Goal: Transaction & Acquisition: Purchase product/service

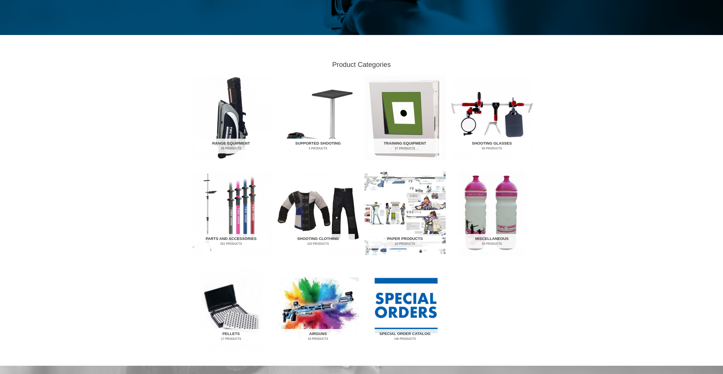
scroll to position [142, 0]
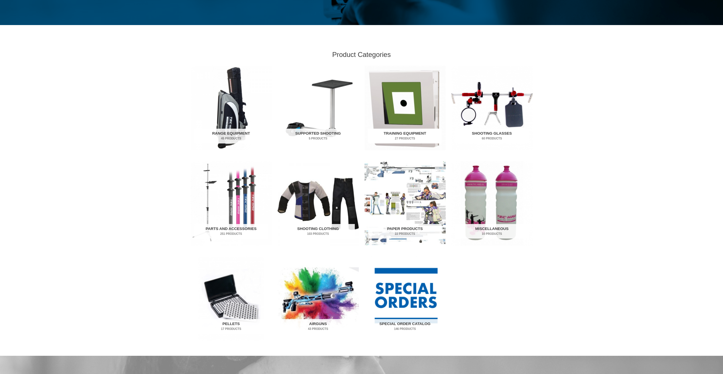
click at [411, 139] on mark "27 Products" at bounding box center [405, 138] width 74 height 4
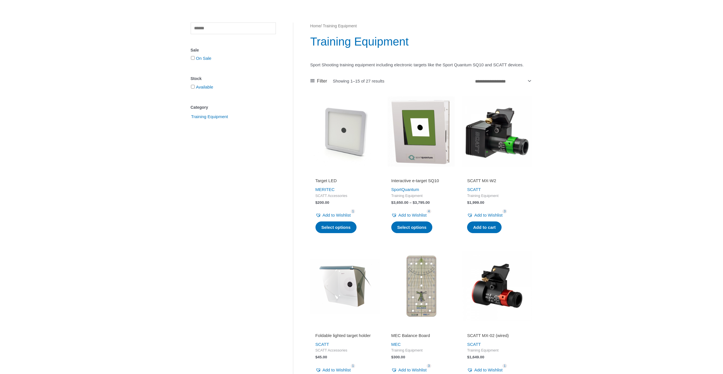
scroll to position [50, 0]
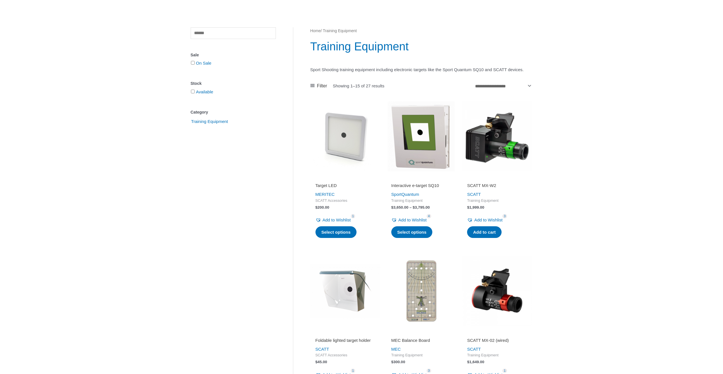
click at [343, 154] on img at bounding box center [345, 136] width 70 height 70
click at [438, 164] on img at bounding box center [421, 136] width 70 height 70
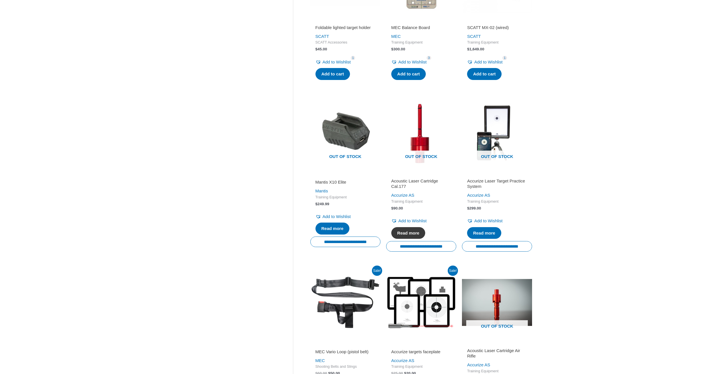
scroll to position [363, 0]
click at [499, 139] on img at bounding box center [497, 133] width 70 height 70
click at [434, 164] on span "Out of stock" at bounding box center [421, 156] width 62 height 13
click at [418, 162] on img at bounding box center [421, 133] width 70 height 70
click at [421, 158] on img at bounding box center [421, 133] width 70 height 70
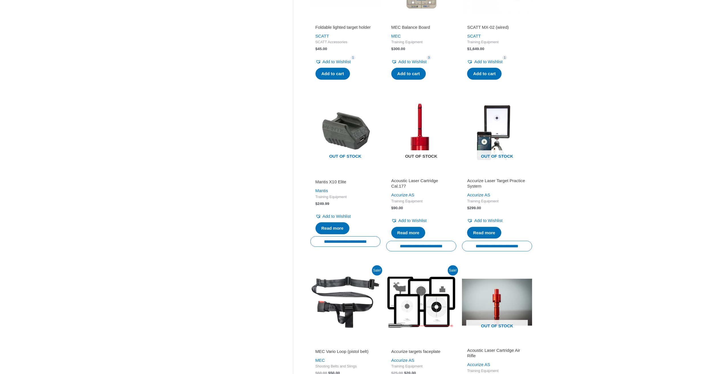
click at [421, 158] on img at bounding box center [421, 133] width 70 height 70
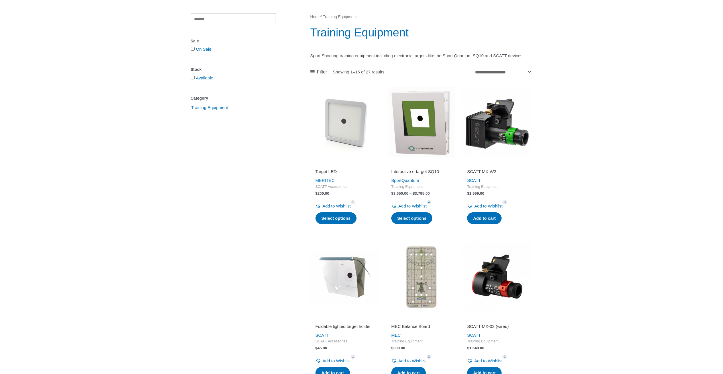
scroll to position [0, 0]
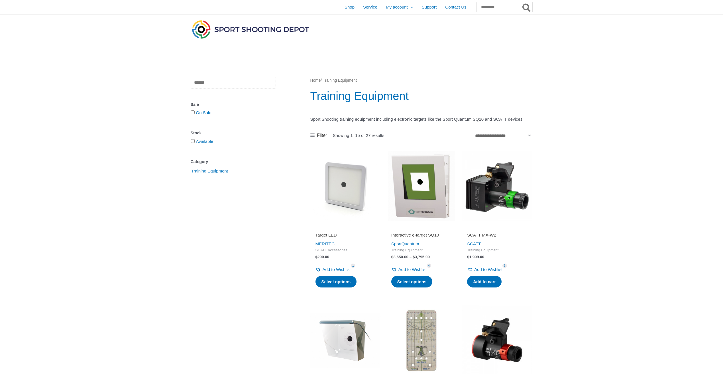
click at [230, 84] on input "text" at bounding box center [233, 83] width 85 height 12
type input "*****"
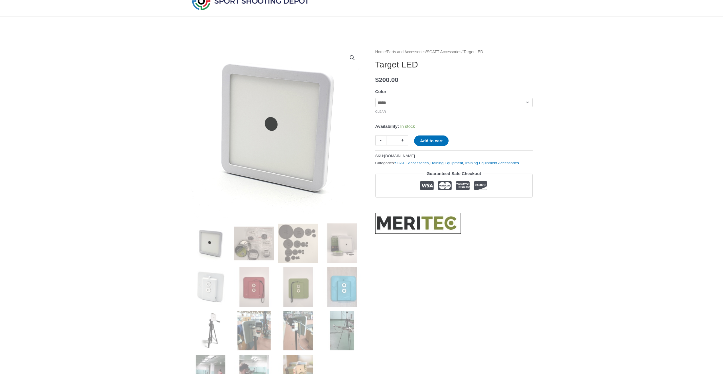
scroll to position [57, 0]
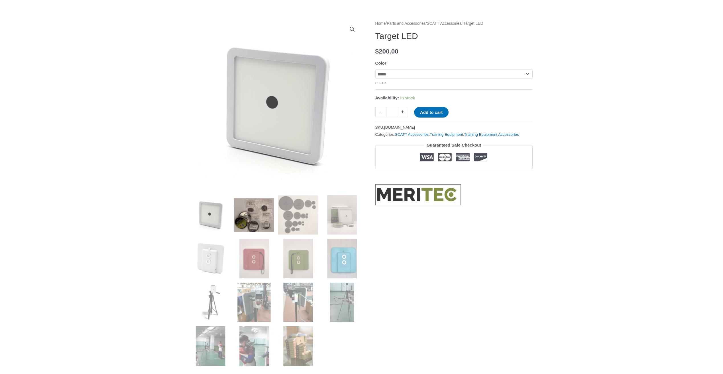
click at [265, 216] on img at bounding box center [254, 215] width 40 height 40
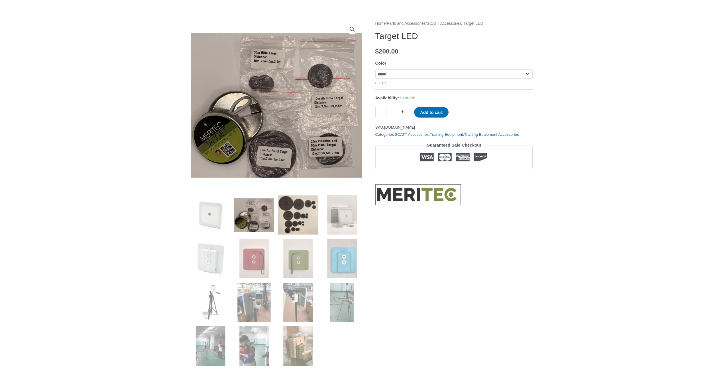
click at [312, 220] on img at bounding box center [298, 215] width 40 height 40
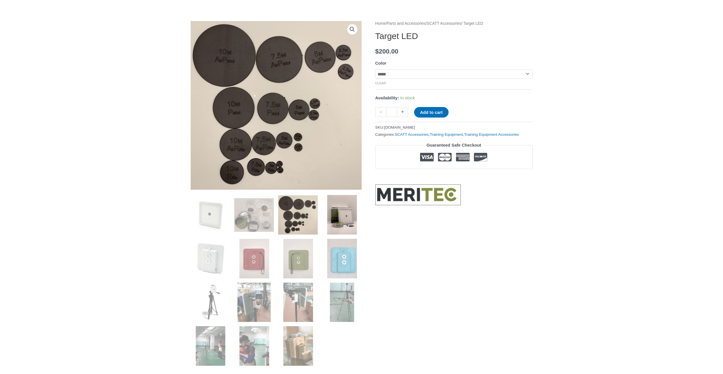
click at [337, 219] on img at bounding box center [342, 215] width 40 height 40
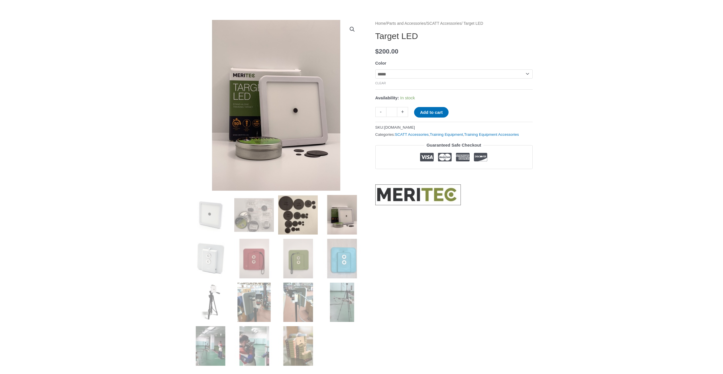
click at [290, 217] on img at bounding box center [298, 215] width 40 height 40
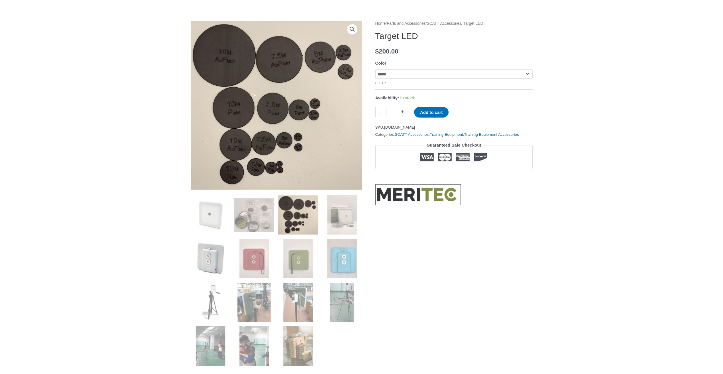
click at [227, 253] on img at bounding box center [211, 259] width 40 height 40
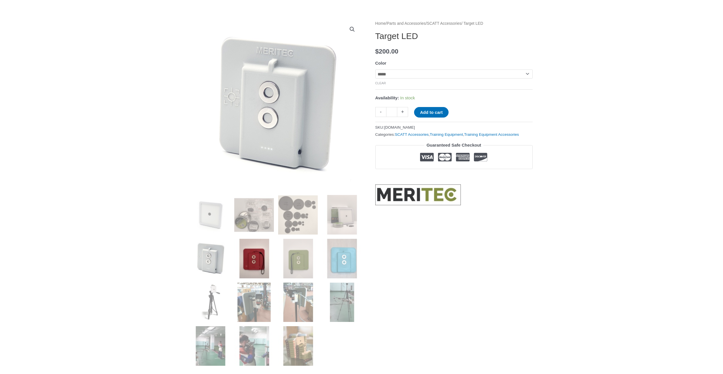
click at [250, 259] on img at bounding box center [254, 259] width 40 height 40
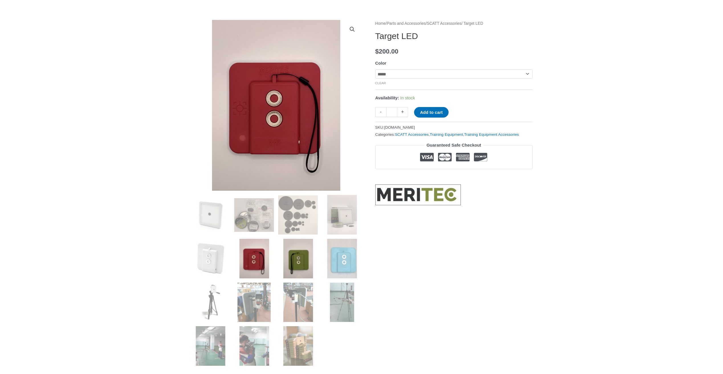
click at [302, 266] on img at bounding box center [298, 259] width 40 height 40
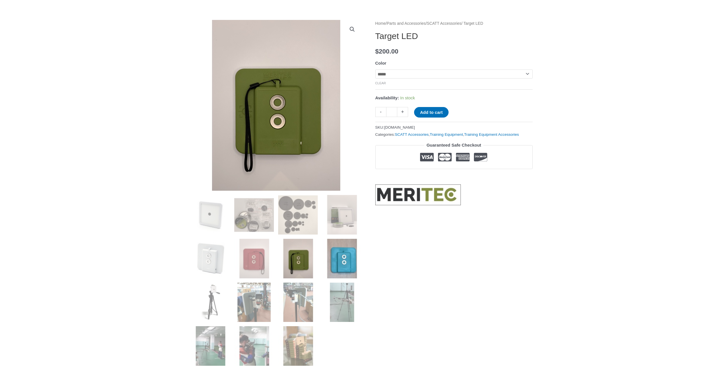
click at [330, 267] on img at bounding box center [342, 259] width 40 height 40
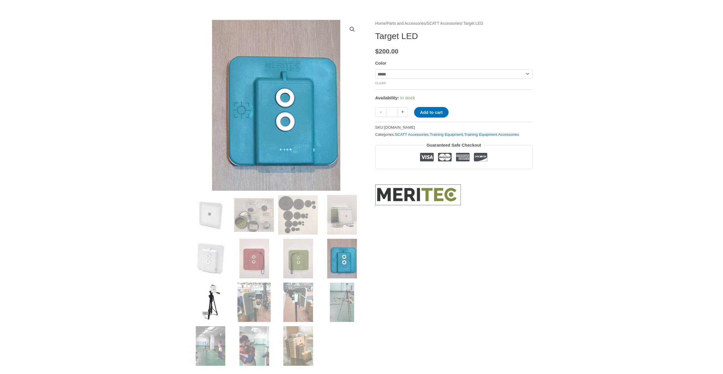
click at [222, 297] on img at bounding box center [211, 303] width 40 height 40
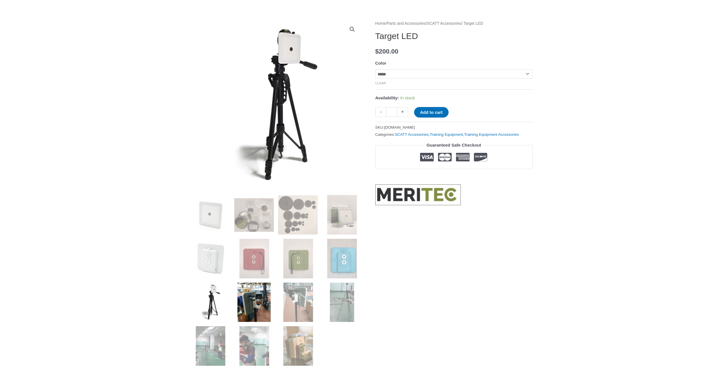
click at [271, 310] on img at bounding box center [254, 303] width 40 height 40
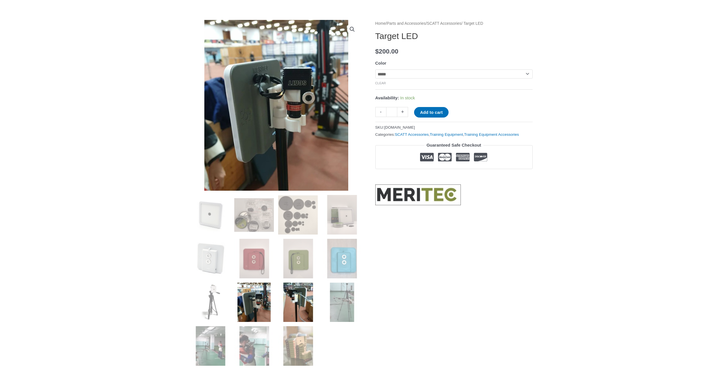
click at [299, 294] on img at bounding box center [298, 303] width 40 height 40
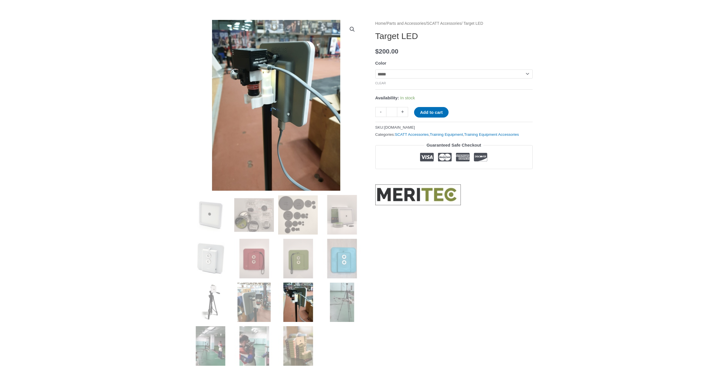
click at [292, 303] on img at bounding box center [298, 303] width 40 height 40
click at [349, 298] on img at bounding box center [342, 303] width 40 height 40
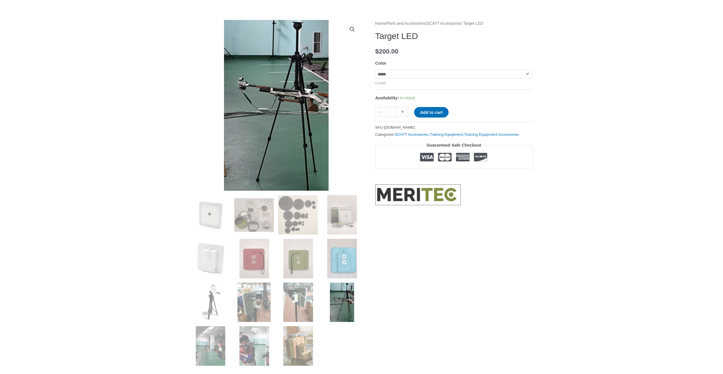
click at [204, 282] on ol at bounding box center [276, 282] width 171 height 175
click at [350, 307] on img at bounding box center [342, 303] width 40 height 40
click at [348, 307] on img at bounding box center [342, 303] width 40 height 40
click at [223, 317] on img at bounding box center [211, 303] width 40 height 40
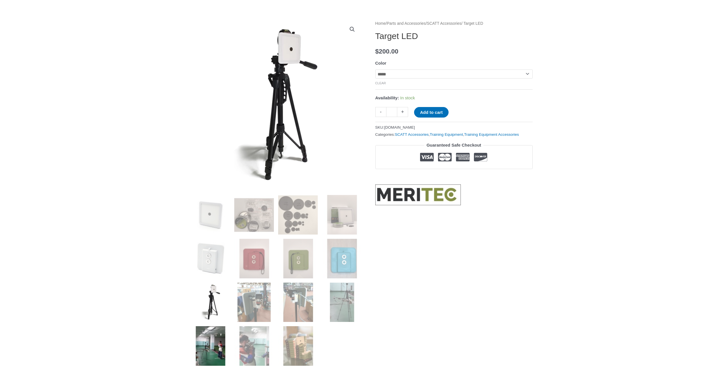
click at [225, 347] on img at bounding box center [211, 347] width 40 height 40
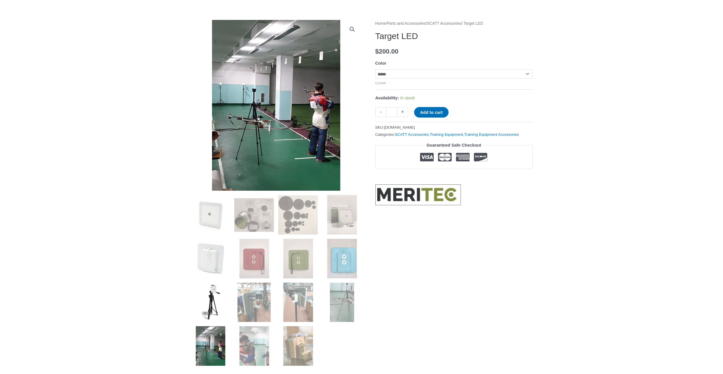
click at [219, 296] on img at bounding box center [211, 303] width 40 height 40
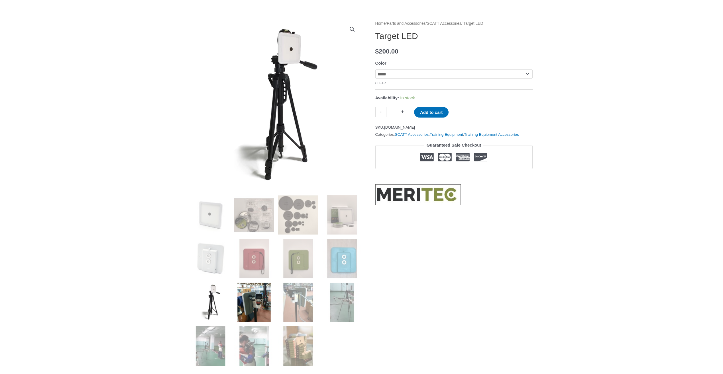
click at [256, 299] on img at bounding box center [254, 303] width 40 height 40
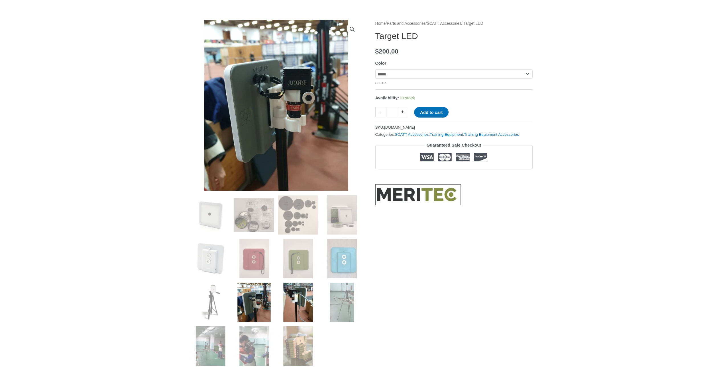
click at [290, 305] on img at bounding box center [298, 303] width 40 height 40
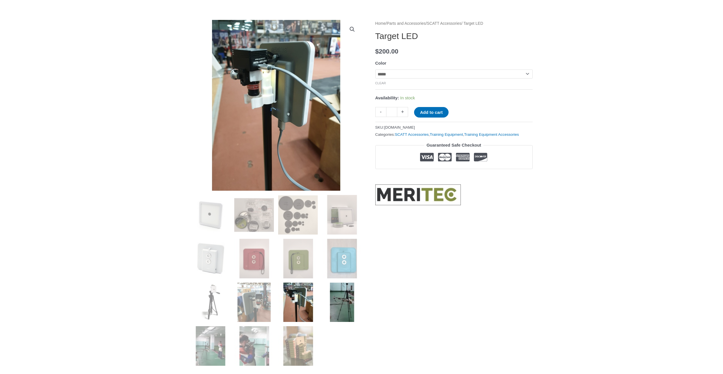
click at [327, 308] on img at bounding box center [342, 303] width 40 height 40
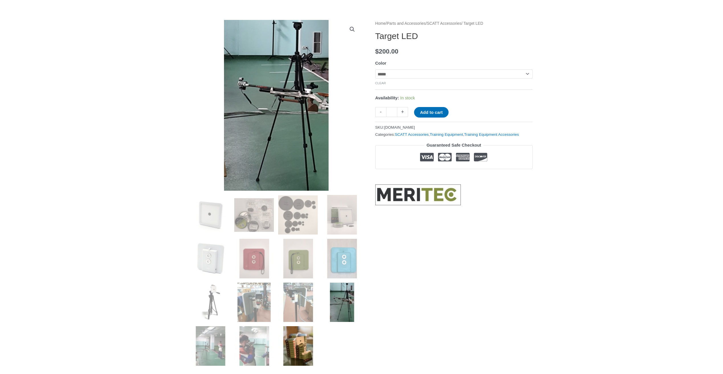
click at [283, 351] on img at bounding box center [298, 347] width 40 height 40
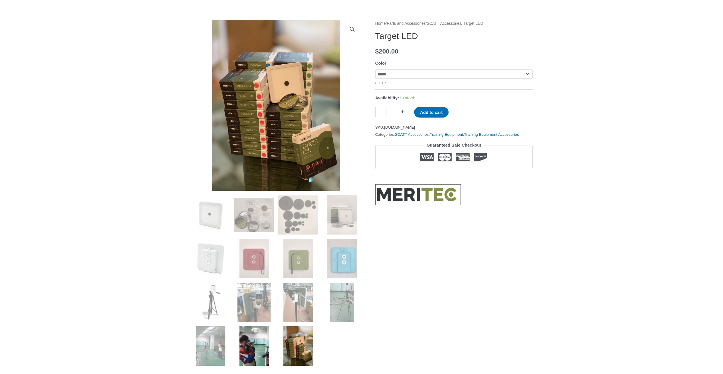
click at [265, 348] on img at bounding box center [254, 347] width 40 height 40
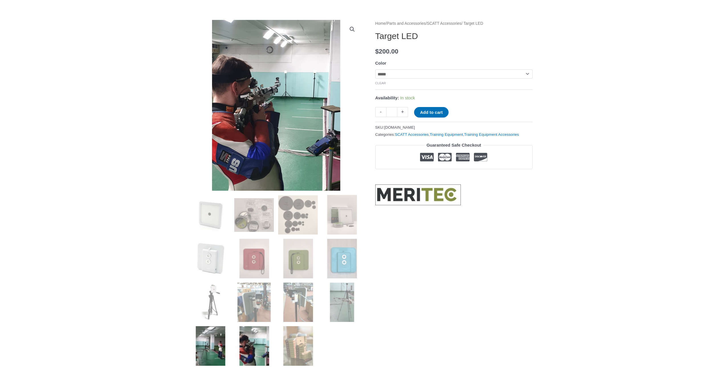
click at [212, 353] on img at bounding box center [211, 347] width 40 height 40
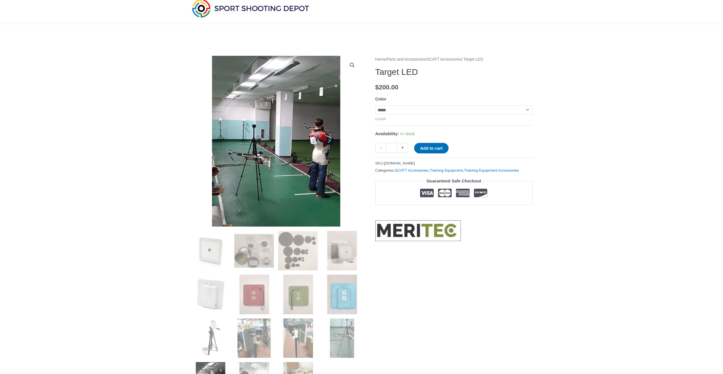
scroll to position [0, 0]
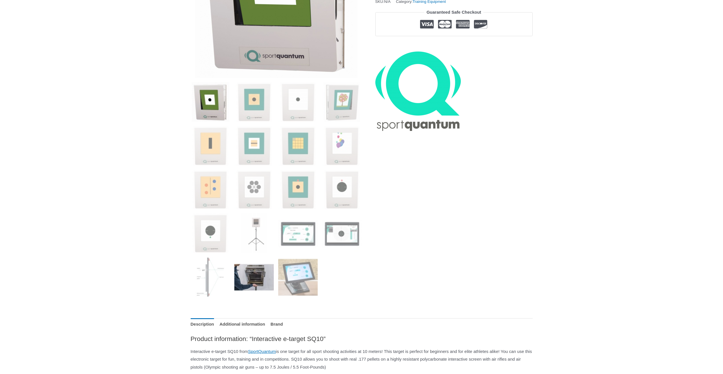
scroll to position [171, 0]
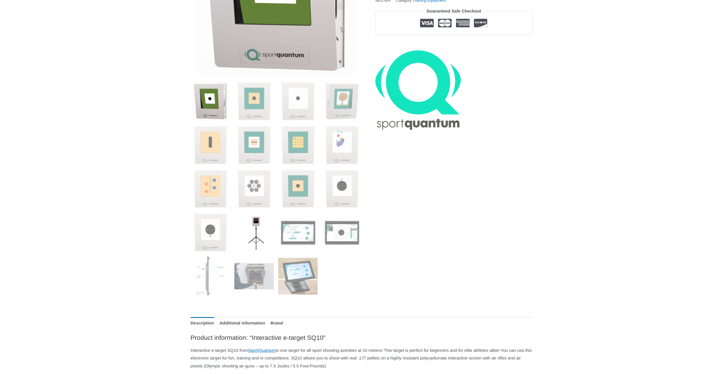
click at [252, 249] on img at bounding box center [254, 233] width 40 height 40
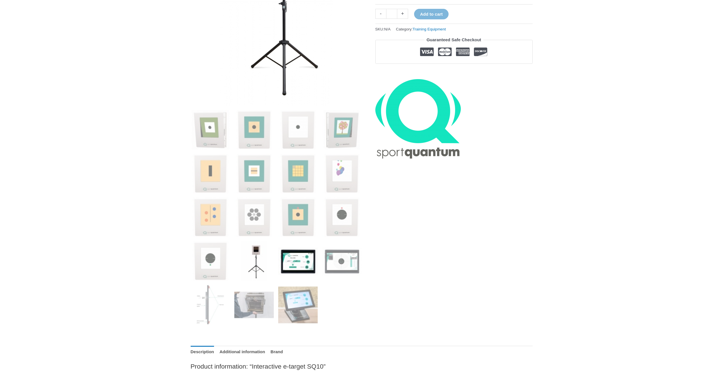
scroll to position [142, 0]
click at [339, 266] on img at bounding box center [342, 261] width 40 height 40
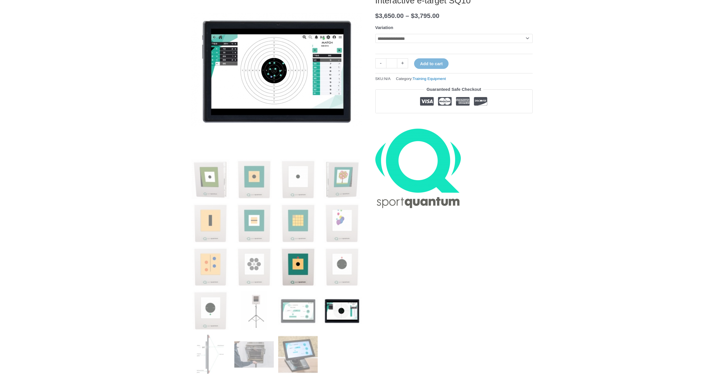
scroll to position [85, 0]
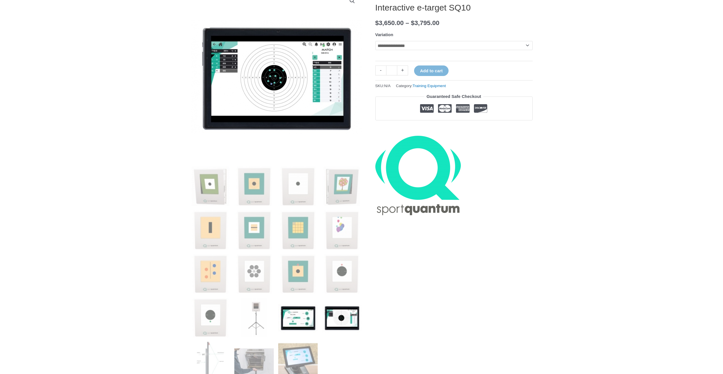
click at [301, 319] on img at bounding box center [298, 318] width 40 height 40
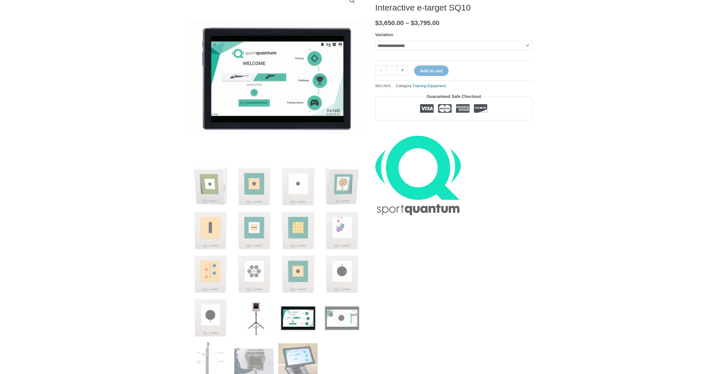
click at [268, 314] on img at bounding box center [254, 318] width 40 height 40
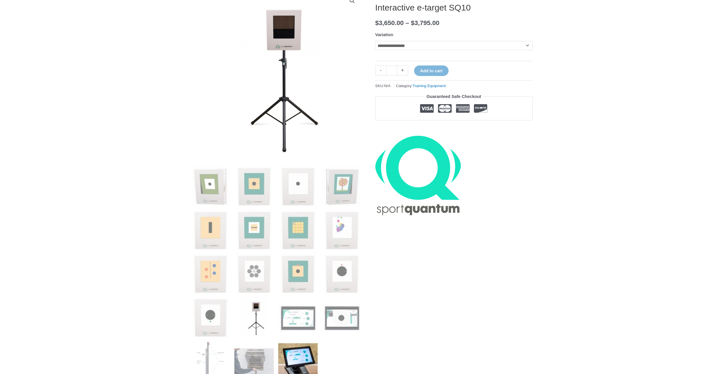
click at [309, 350] on img at bounding box center [298, 362] width 40 height 40
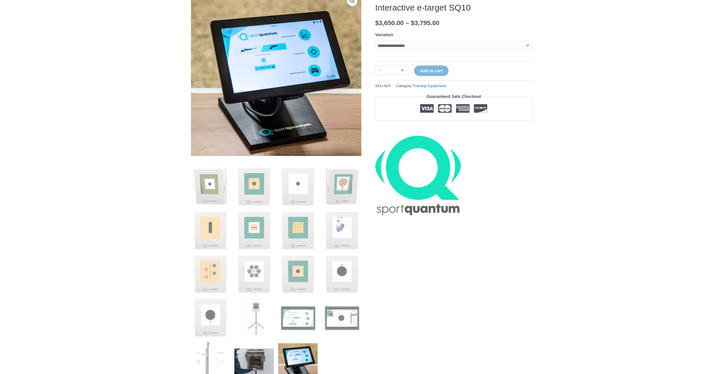
click at [250, 360] on img at bounding box center [254, 362] width 40 height 40
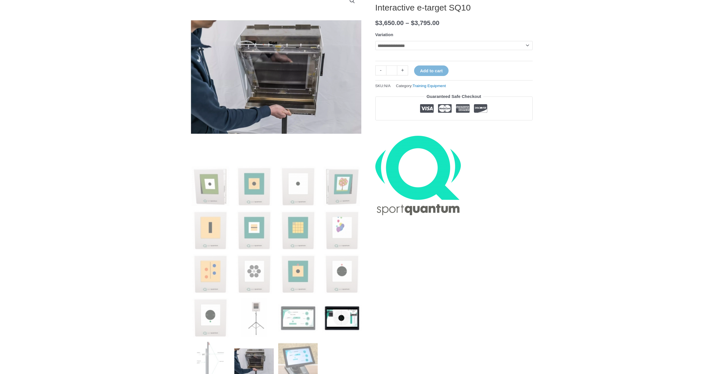
scroll to position [0, 0]
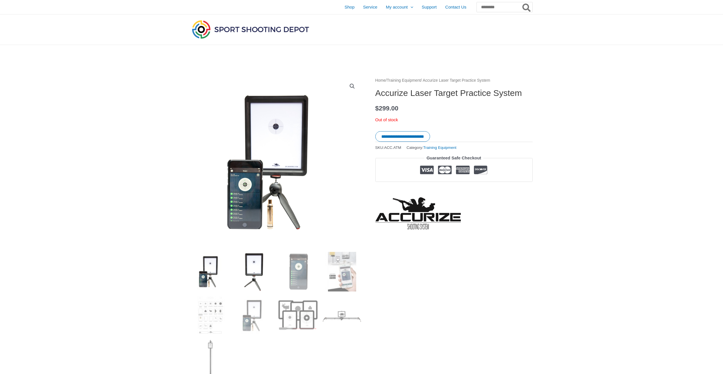
click at [261, 278] on img at bounding box center [254, 272] width 40 height 40
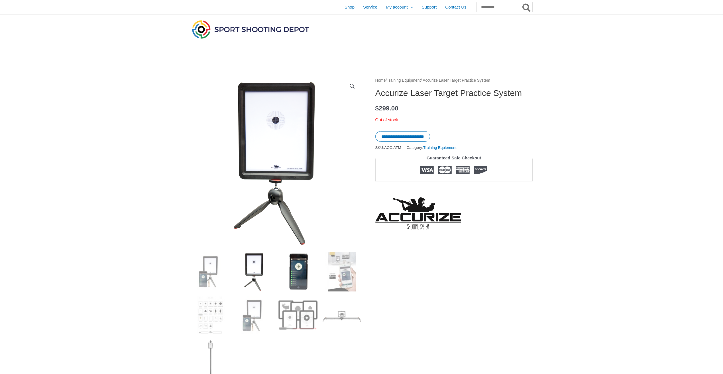
click at [303, 276] on img at bounding box center [298, 272] width 40 height 40
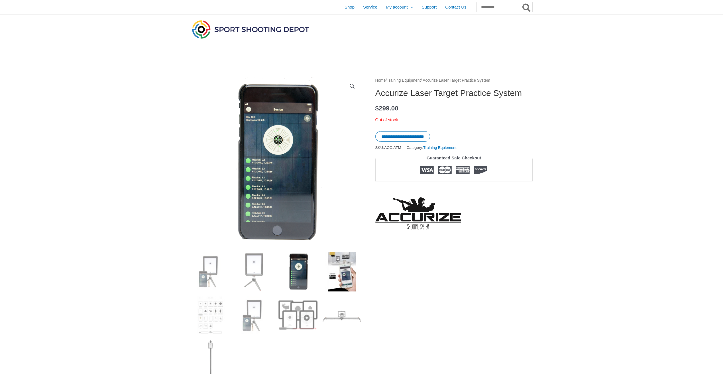
click at [326, 276] on img at bounding box center [342, 272] width 40 height 40
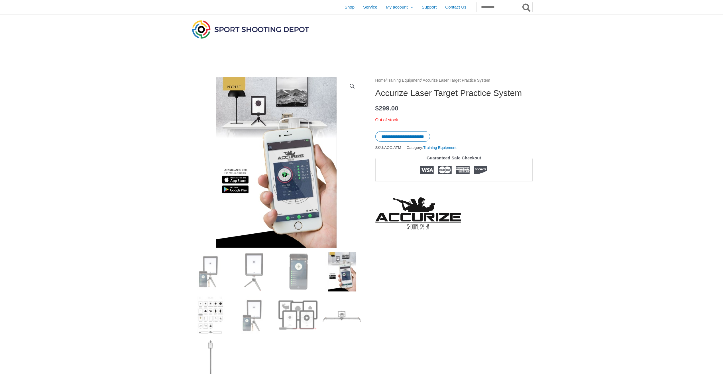
click at [221, 316] on img at bounding box center [211, 316] width 40 height 40
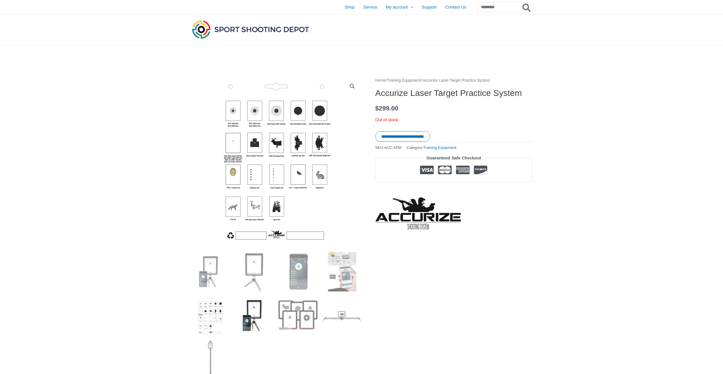
click at [255, 317] on img at bounding box center [254, 316] width 40 height 40
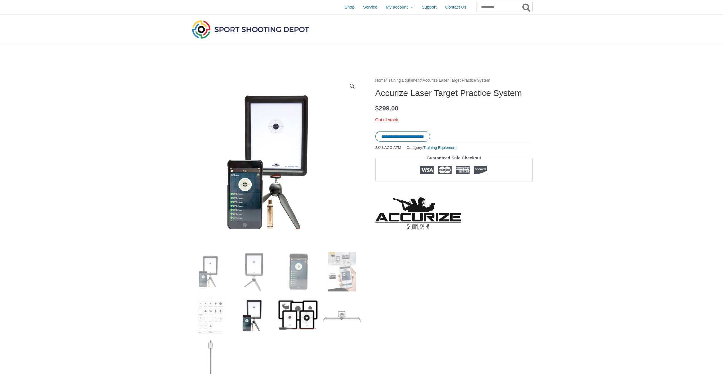
click at [305, 326] on img at bounding box center [298, 316] width 40 height 40
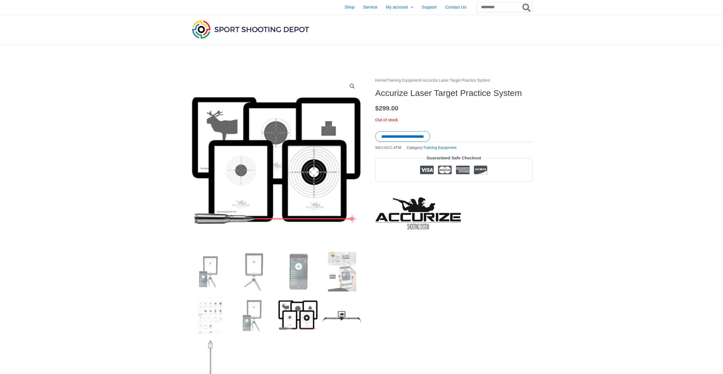
click at [350, 320] on img at bounding box center [342, 316] width 40 height 40
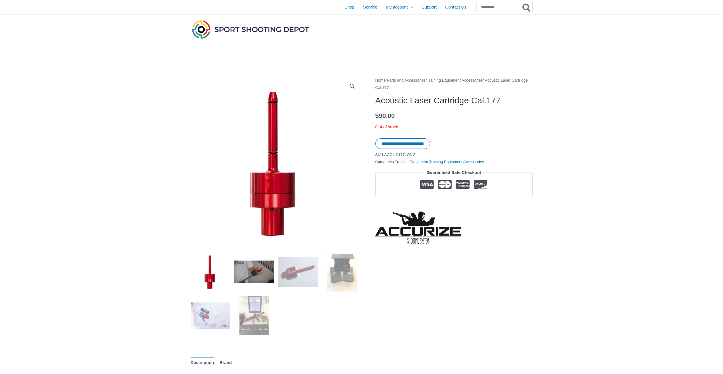
click at [272, 278] on img at bounding box center [254, 272] width 40 height 40
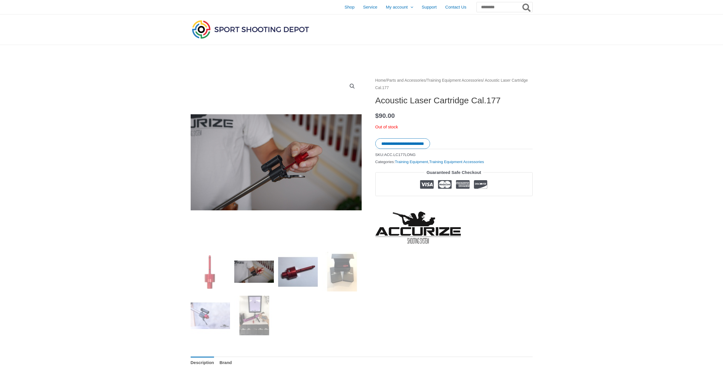
click at [298, 277] on img at bounding box center [298, 272] width 40 height 40
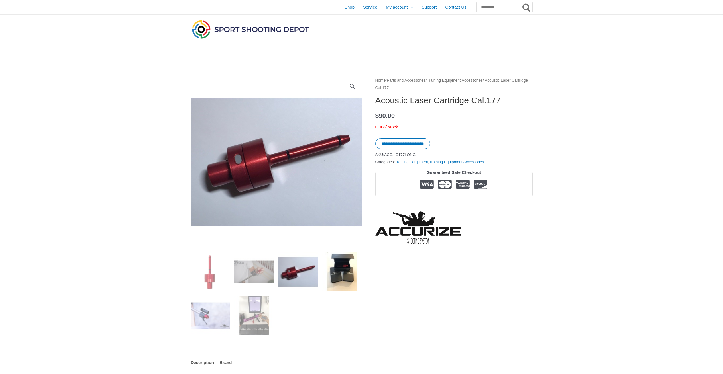
drag, startPoint x: 350, startPoint y: 284, endPoint x: 347, endPoint y: 285, distance: 2.9
click at [347, 285] on img at bounding box center [342, 272] width 40 height 40
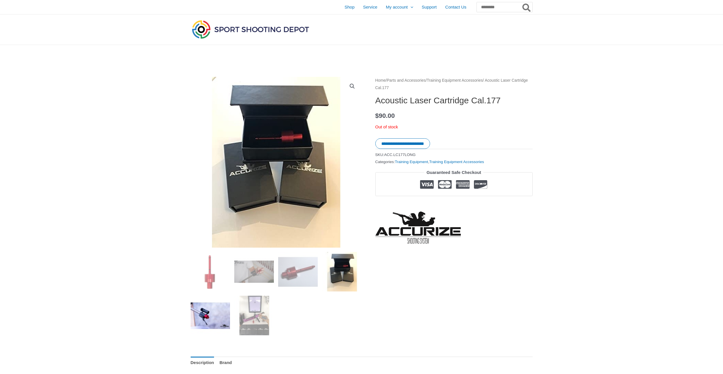
click at [229, 318] on img at bounding box center [211, 316] width 40 height 40
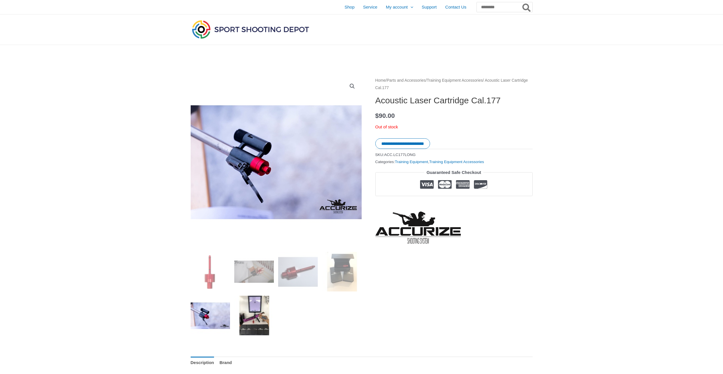
click at [264, 330] on img at bounding box center [254, 316] width 40 height 40
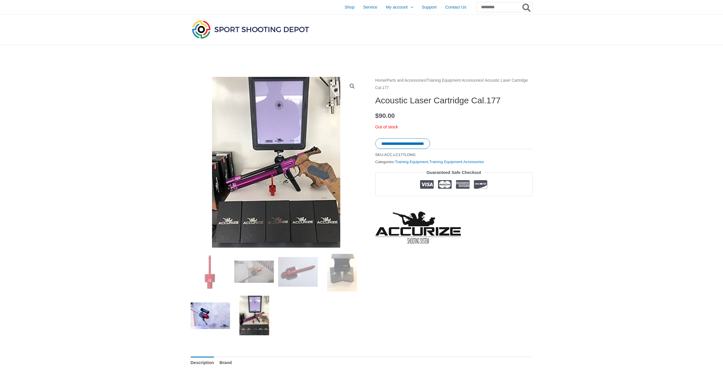
click at [211, 326] on img at bounding box center [211, 316] width 40 height 40
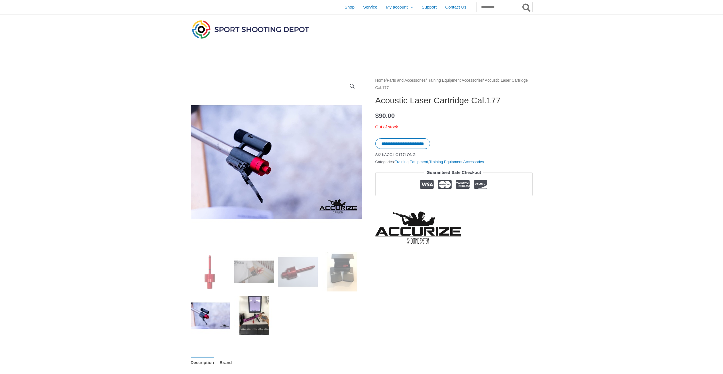
click at [267, 326] on img at bounding box center [254, 316] width 40 height 40
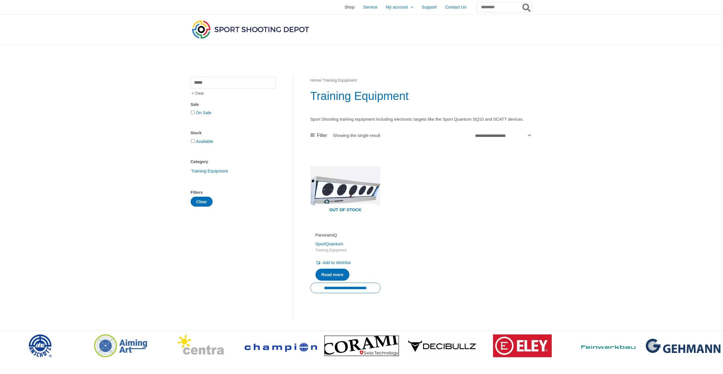
click at [345, 9] on span "Shop" at bounding box center [350, 7] width 10 height 14
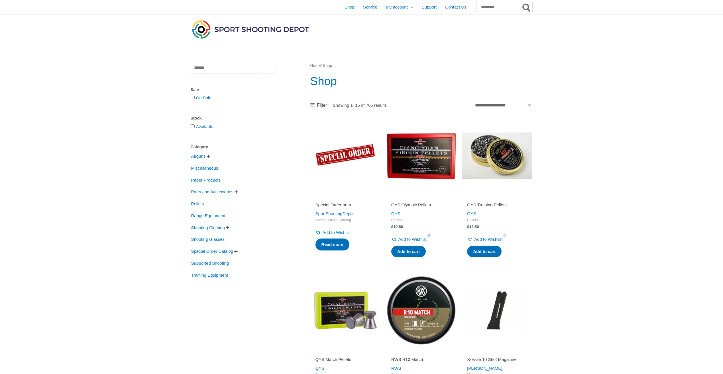
click at [219, 64] on input "text" at bounding box center [233, 68] width 85 height 12
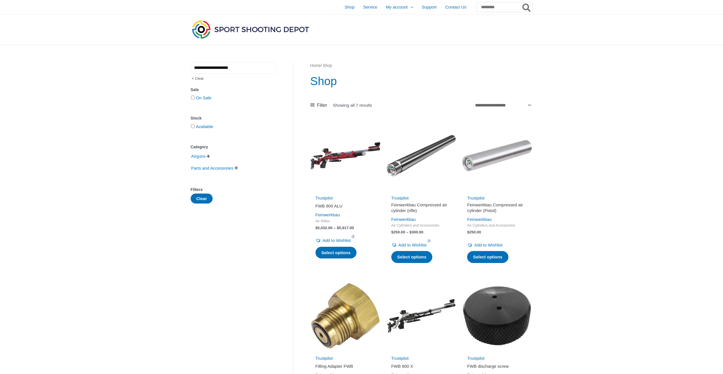
type input "**********"
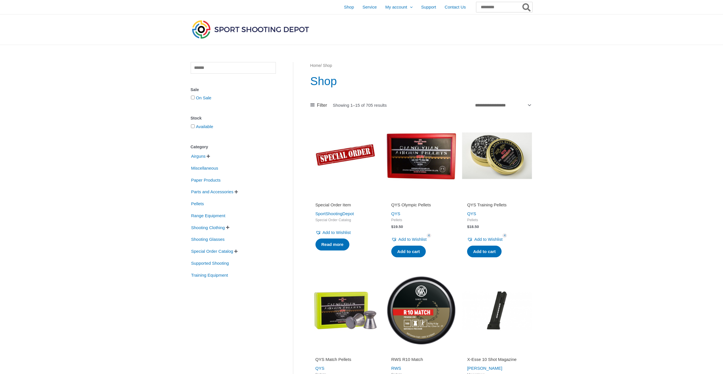
click at [476, 6] on input "Search for:" at bounding box center [504, 7] width 56 height 10
type input "**********"
click at [521, 2] on button "Search" at bounding box center [526, 7] width 11 height 10
click at [526, 8] on icon "Search" at bounding box center [526, 7] width 8 height 9
click at [526, 7] on icon "Search" at bounding box center [526, 7] width 8 height 9
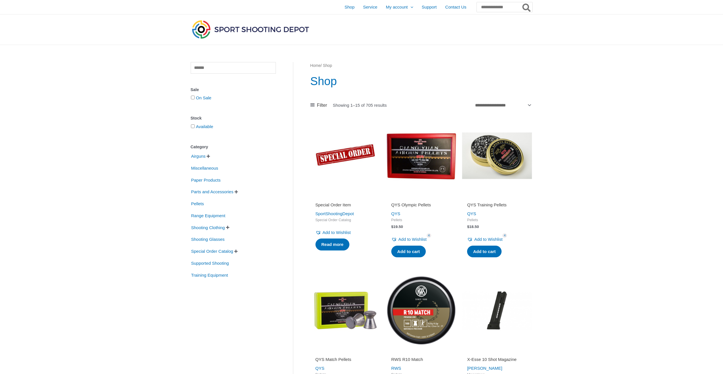
click at [526, 7] on icon "Search" at bounding box center [526, 7] width 8 height 9
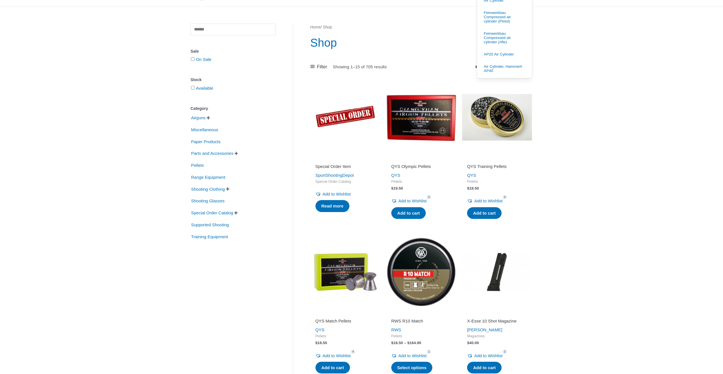
scroll to position [28, 0]
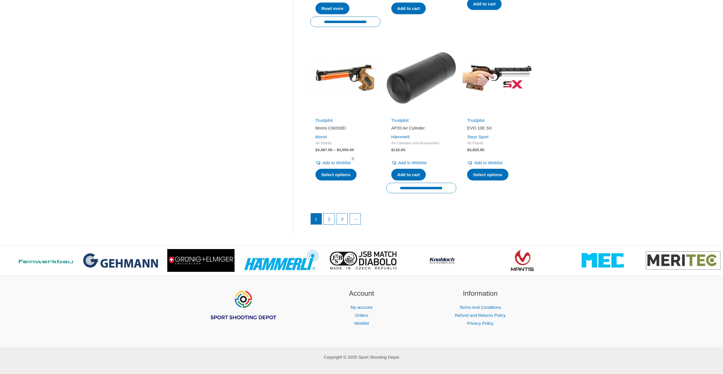
scroll to position [741, 0]
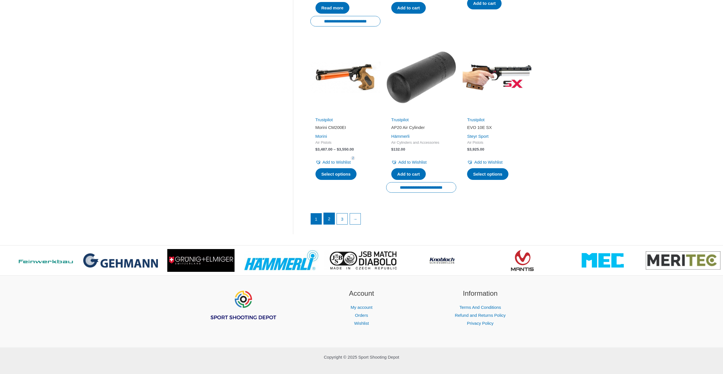
click at [331, 220] on link "2" at bounding box center [329, 218] width 11 height 11
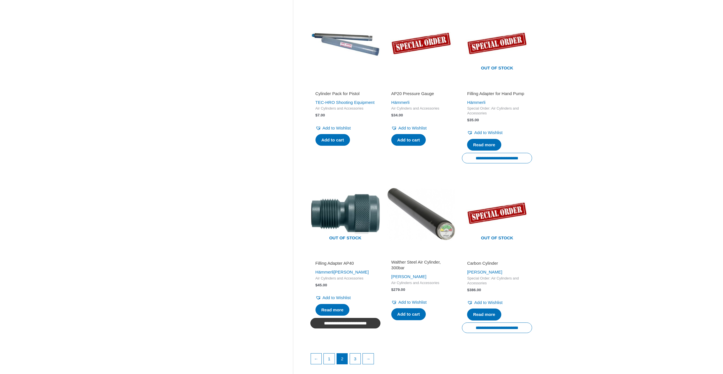
scroll to position [627, 0]
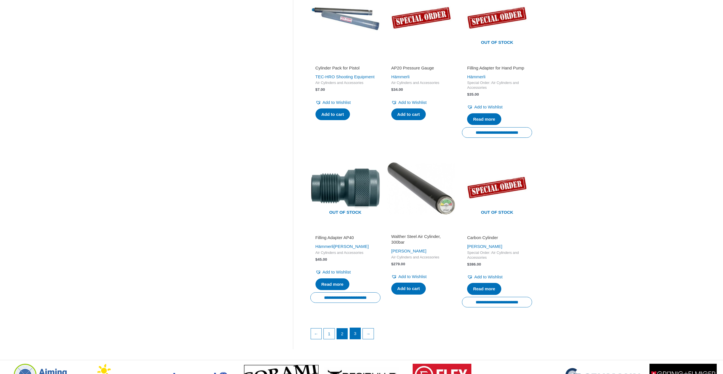
click at [353, 332] on link "3" at bounding box center [355, 333] width 11 height 11
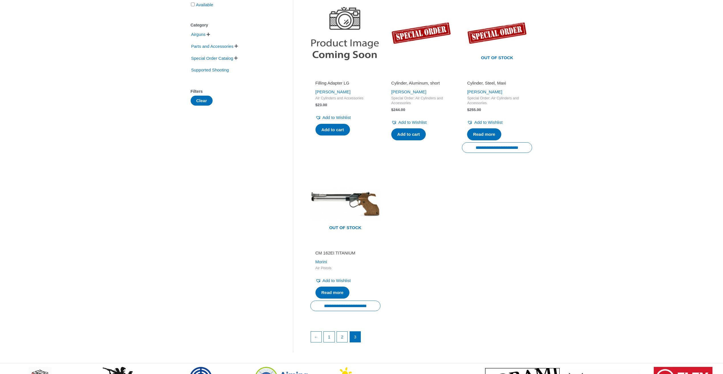
scroll to position [142, 0]
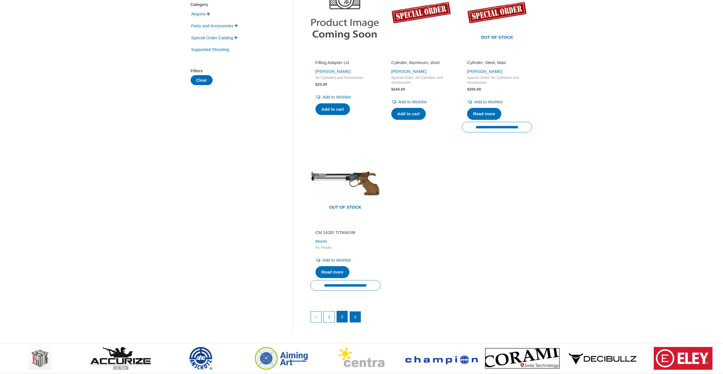
click at [347, 317] on link "2" at bounding box center [342, 316] width 11 height 11
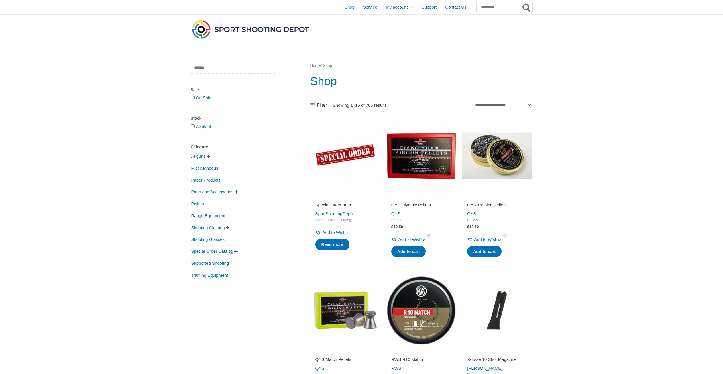
click at [214, 66] on input "text" at bounding box center [233, 68] width 85 height 12
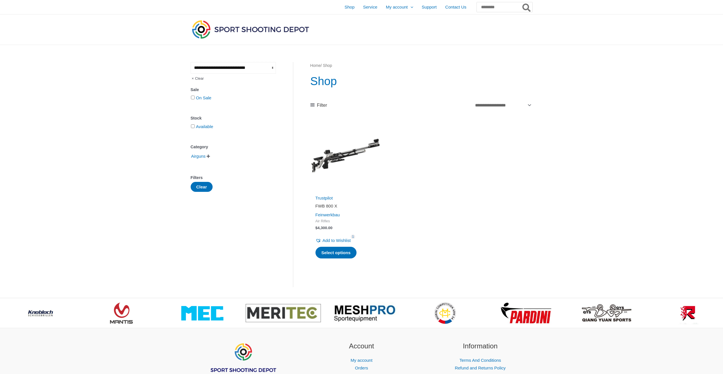
scroll to position [0, 0]
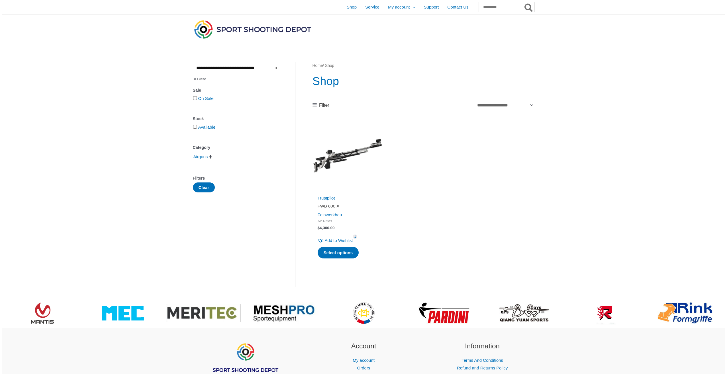
scroll to position [0, 13]
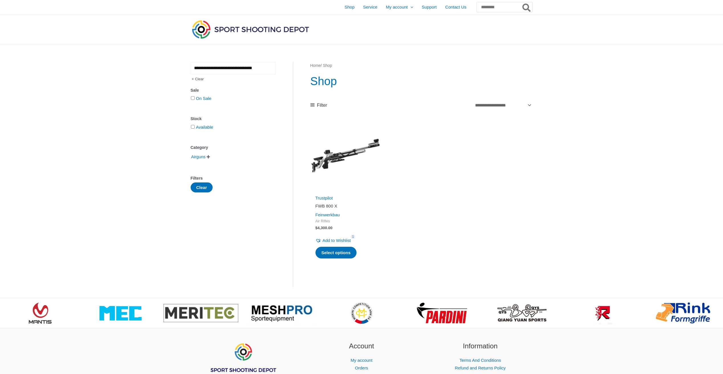
type input "**********"
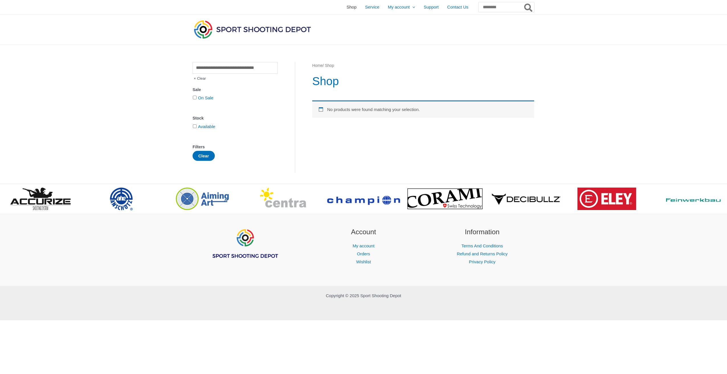
click at [347, 6] on span "Shop" at bounding box center [352, 7] width 10 height 14
click at [347, 10] on span "Shop" at bounding box center [352, 7] width 10 height 14
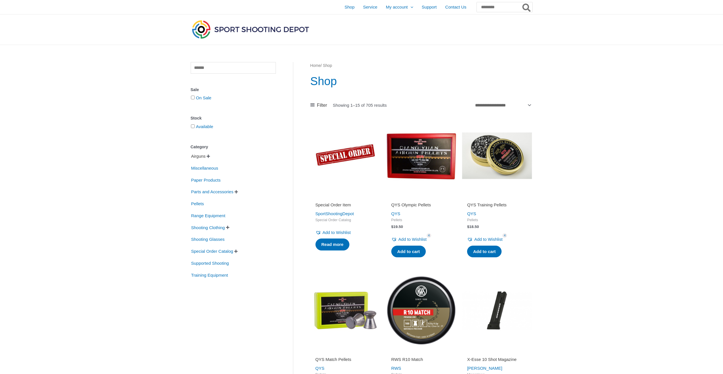
click at [193, 158] on span "Airguns" at bounding box center [199, 157] width 16 height 10
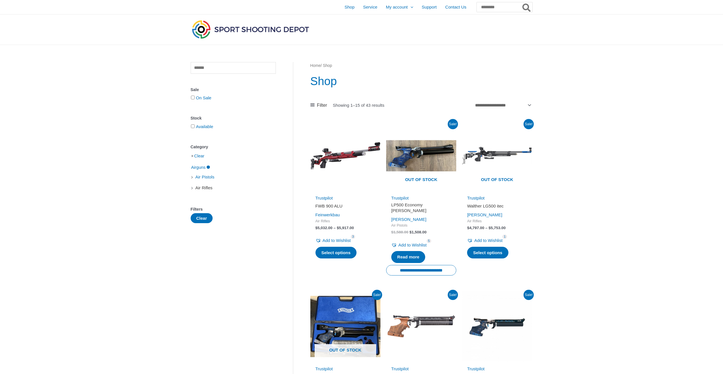
click at [208, 189] on span "Air Rifles" at bounding box center [204, 188] width 18 height 10
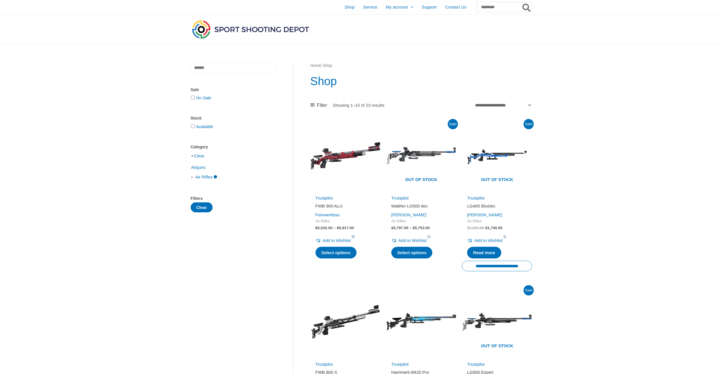
click at [218, 71] on input "text" at bounding box center [233, 68] width 85 height 12
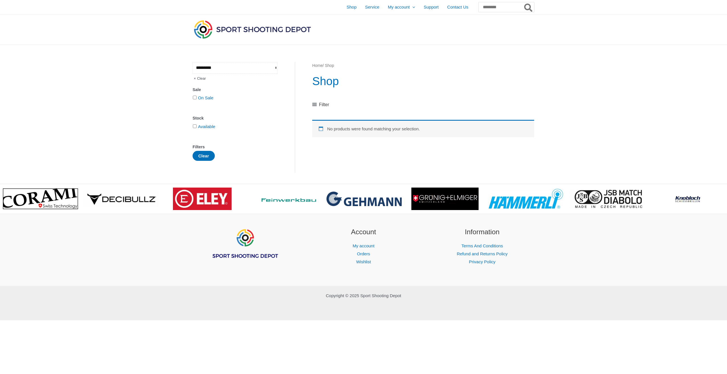
type input "*********"
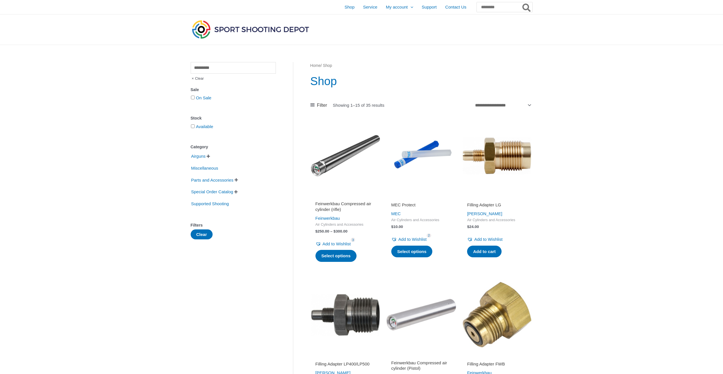
click at [330, 165] on img at bounding box center [345, 156] width 70 height 70
click at [329, 158] on img at bounding box center [345, 156] width 70 height 70
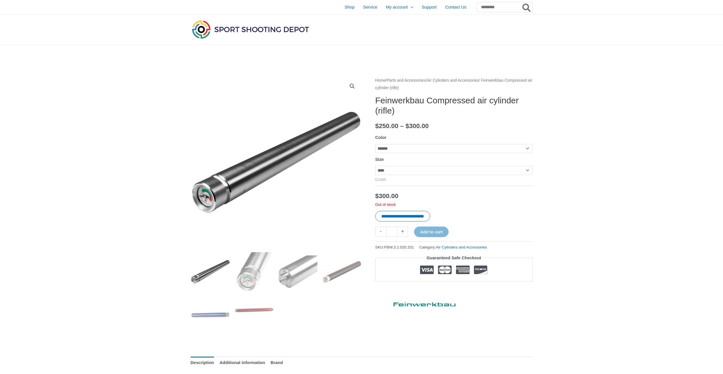
click at [402, 148] on select "**********" at bounding box center [453, 148] width 157 height 9
click at [375, 144] on select "**********" at bounding box center [453, 148] width 157 height 9
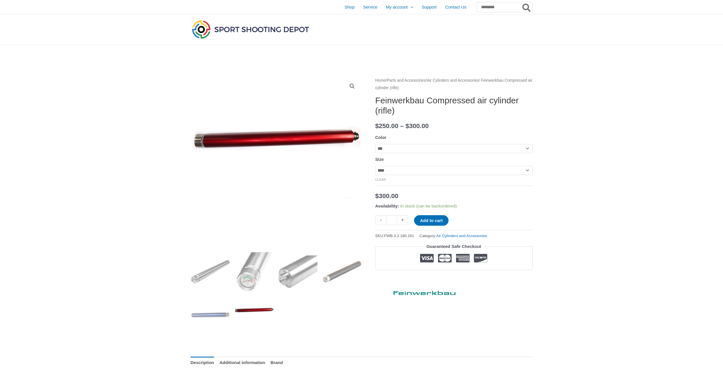
click at [397, 150] on select "**********" at bounding box center [453, 148] width 157 height 9
click at [375, 144] on select "**********" at bounding box center [453, 148] width 157 height 9
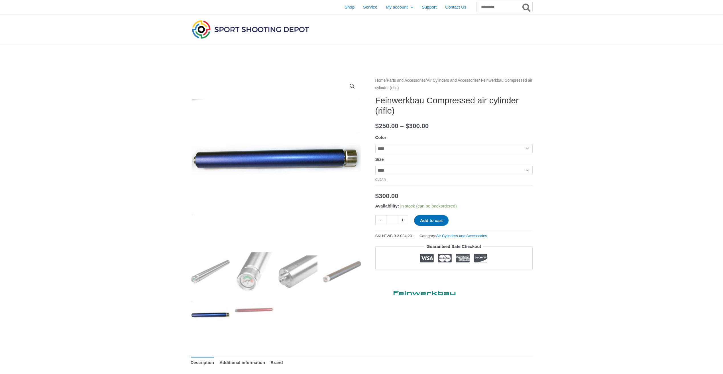
click at [395, 150] on select "**********" at bounding box center [453, 148] width 157 height 9
click at [375, 144] on select "**********" at bounding box center [453, 148] width 157 height 9
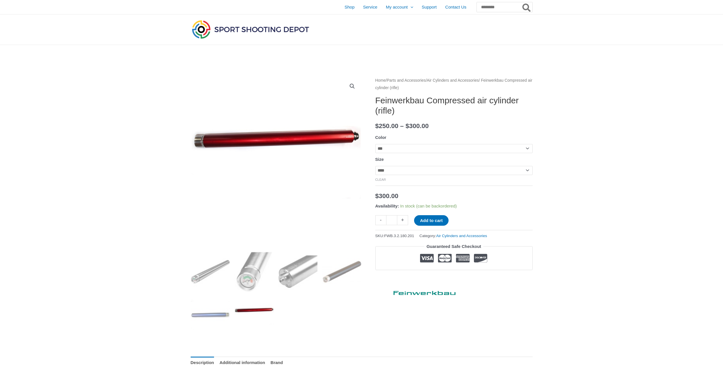
click at [392, 148] on select "**********" at bounding box center [453, 148] width 157 height 9
click at [375, 144] on select "**********" at bounding box center [453, 148] width 157 height 9
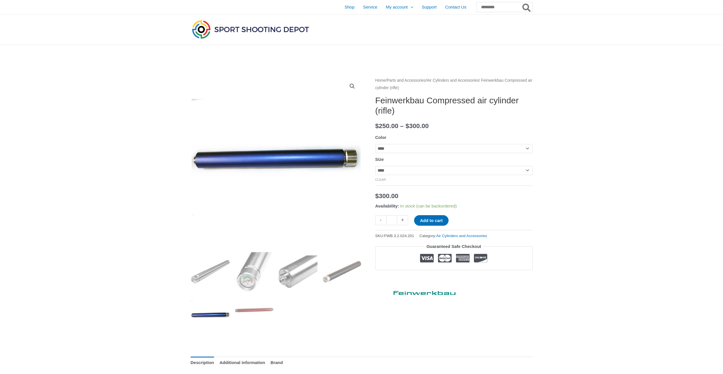
click at [390, 147] on select "**********" at bounding box center [453, 148] width 157 height 9
click at [375, 144] on select "**********" at bounding box center [453, 148] width 157 height 9
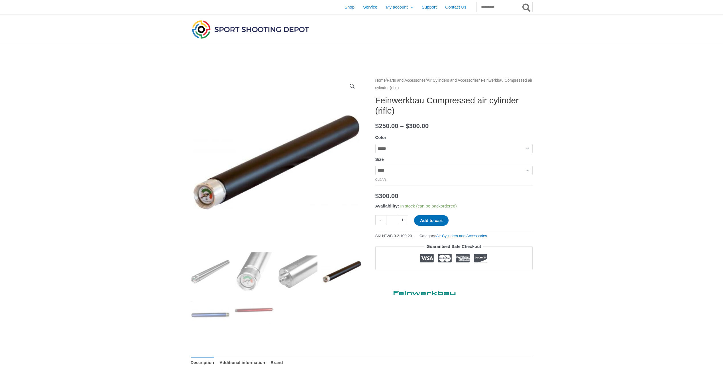
click at [389, 149] on select "**********" at bounding box center [453, 148] width 157 height 9
click at [375, 144] on select "**********" at bounding box center [453, 148] width 157 height 9
select select "***"
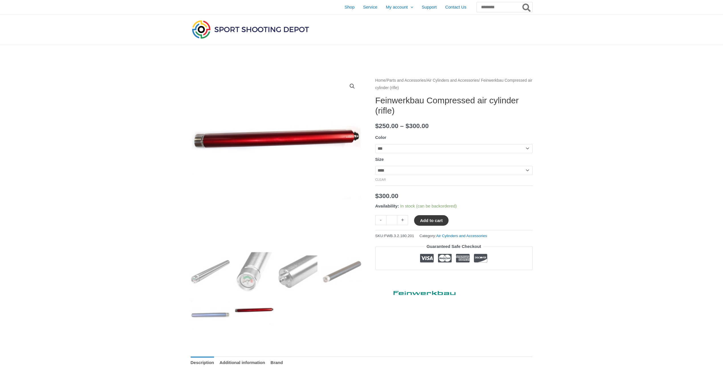
click at [431, 223] on button "Add to cart" at bounding box center [431, 220] width 34 height 11
click at [340, 7] on link "Shop" at bounding box center [349, 7] width 19 height 14
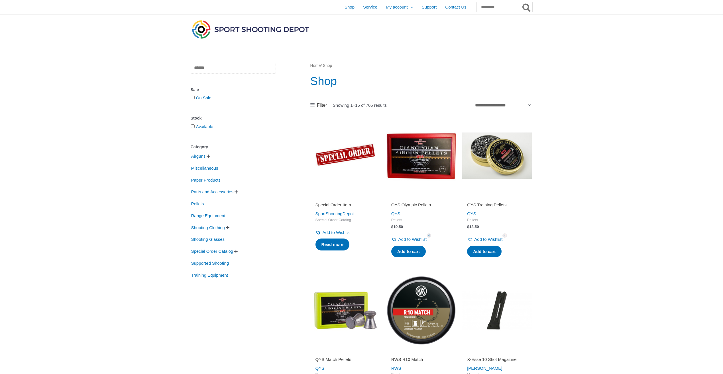
click at [203, 68] on input "text" at bounding box center [233, 68] width 85 height 12
type input "*********"
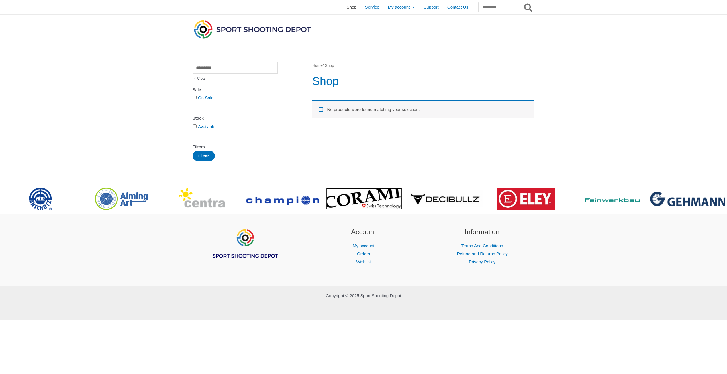
click at [347, 8] on span "Shop" at bounding box center [352, 7] width 10 height 14
click at [347, 9] on span "Shop" at bounding box center [352, 7] width 10 height 14
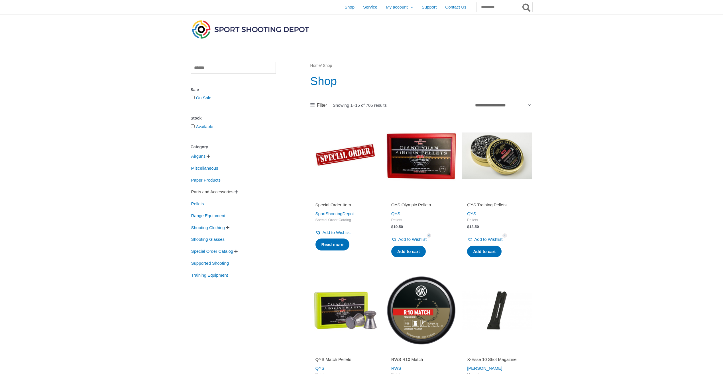
click at [211, 191] on span "Parts and Accessories" at bounding box center [212, 192] width 43 height 10
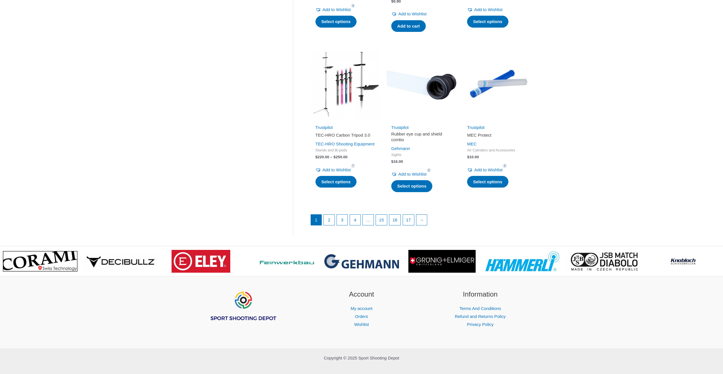
scroll to position [719, 0]
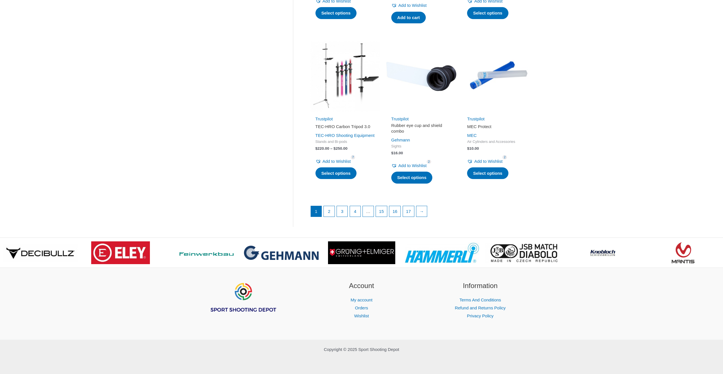
click at [323, 215] on ul "1 2 3 4 … 15 16 17 →" at bounding box center [421, 213] width 221 height 14
click at [327, 214] on link "2" at bounding box center [329, 211] width 11 height 11
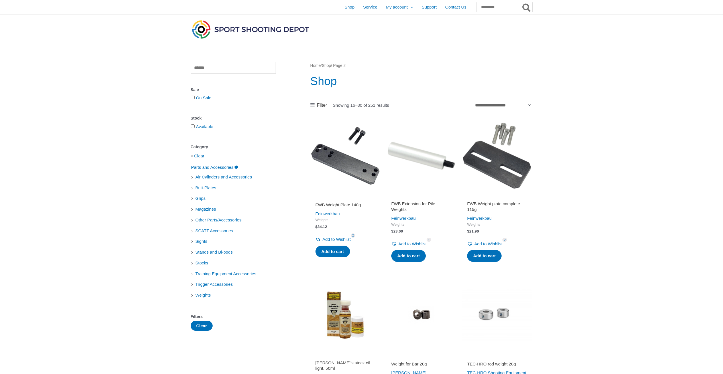
click at [351, 163] on img at bounding box center [345, 156] width 70 height 70
click at [414, 183] on img at bounding box center [421, 156] width 70 height 70
click at [513, 172] on img at bounding box center [497, 156] width 70 height 70
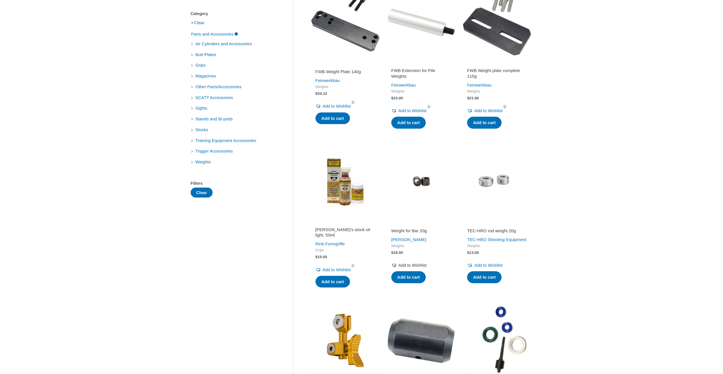
scroll to position [142, 0]
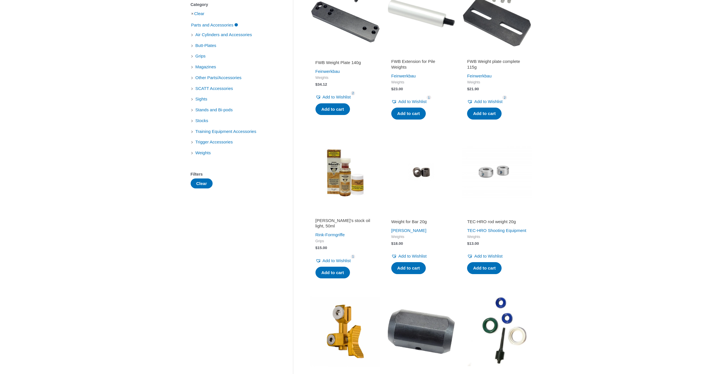
click at [408, 227] on div "[PERSON_NAME]" at bounding box center [421, 231] width 60 height 8
click at [417, 221] on h2 "Weight for Bar 20g" at bounding box center [421, 222] width 60 height 6
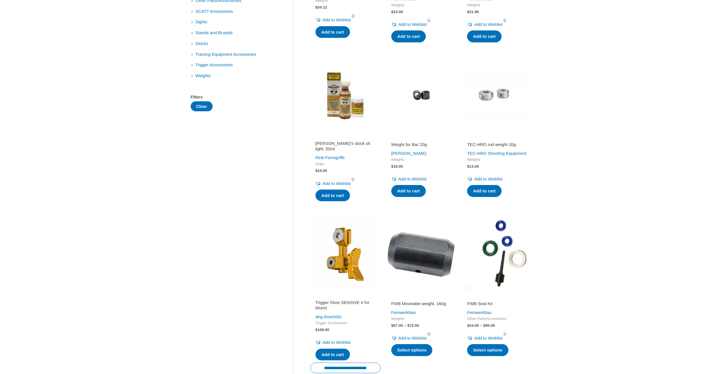
scroll to position [228, 0]
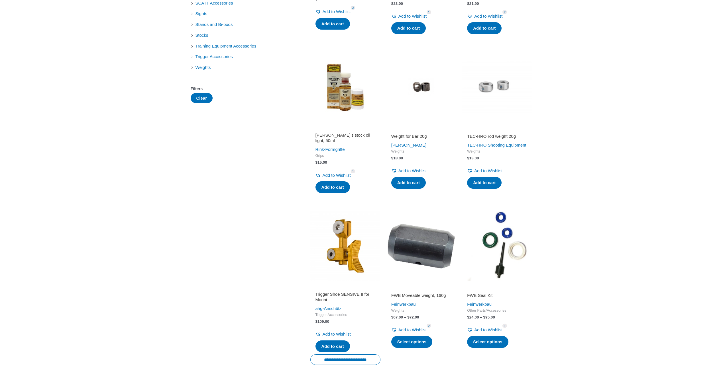
click at [411, 299] on h2 "FWB Moveable weight, 160g" at bounding box center [421, 296] width 60 height 6
click at [414, 250] on img at bounding box center [421, 246] width 70 height 70
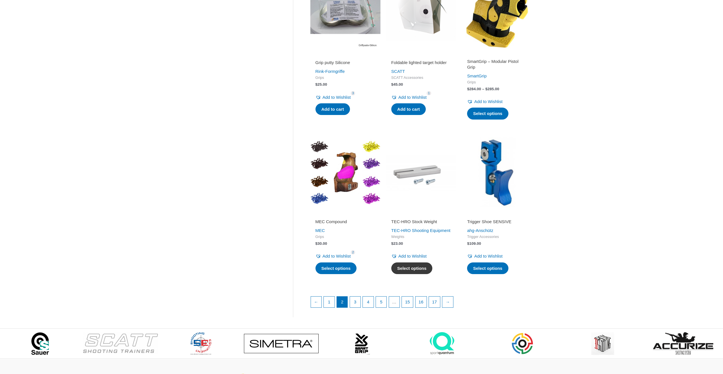
scroll to position [733, 0]
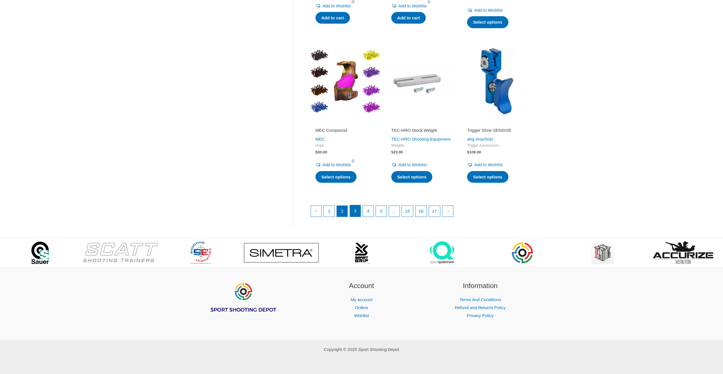
click at [358, 211] on link "3" at bounding box center [355, 210] width 11 height 11
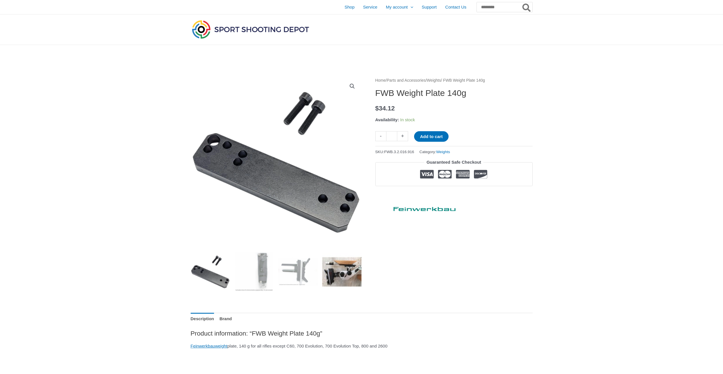
click at [337, 274] on img at bounding box center [342, 272] width 40 height 40
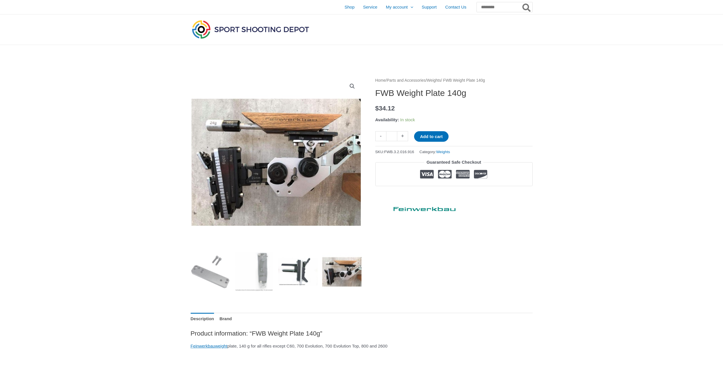
click at [289, 266] on img at bounding box center [298, 272] width 40 height 40
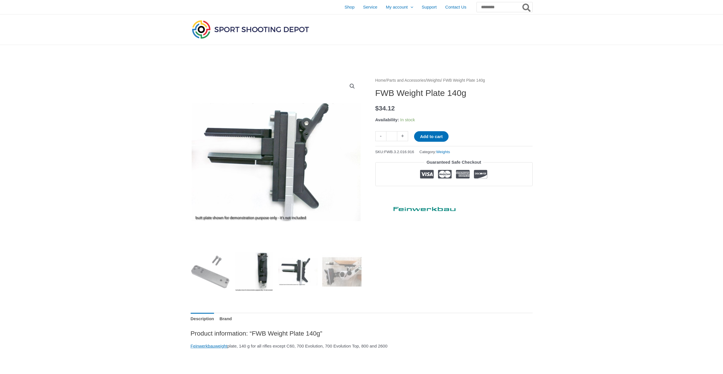
click at [264, 264] on img at bounding box center [254, 272] width 40 height 40
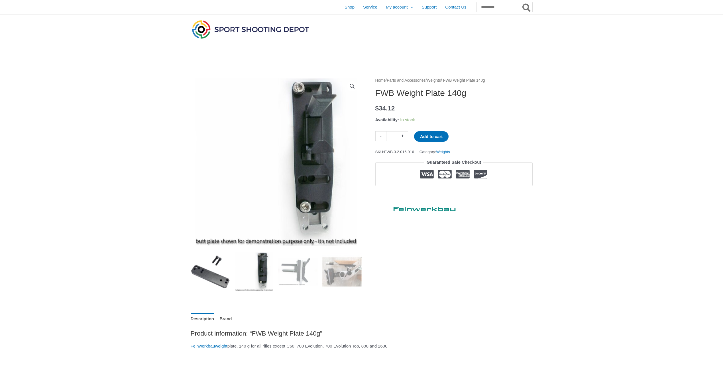
click at [221, 269] on img at bounding box center [211, 272] width 40 height 40
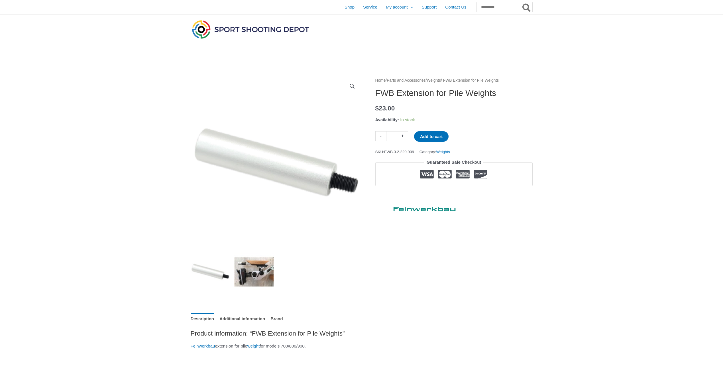
click at [253, 278] on img at bounding box center [254, 272] width 40 height 40
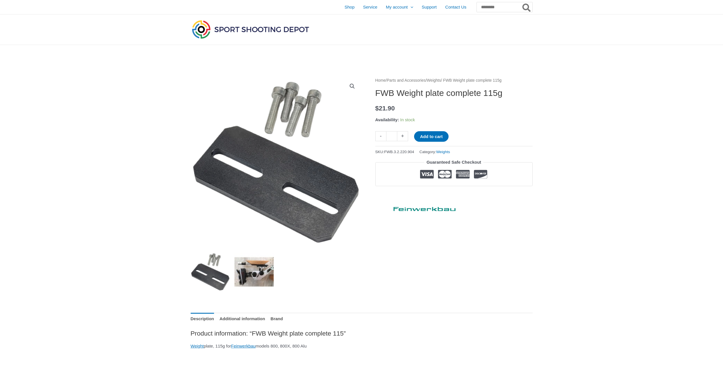
click at [258, 278] on img at bounding box center [254, 272] width 40 height 40
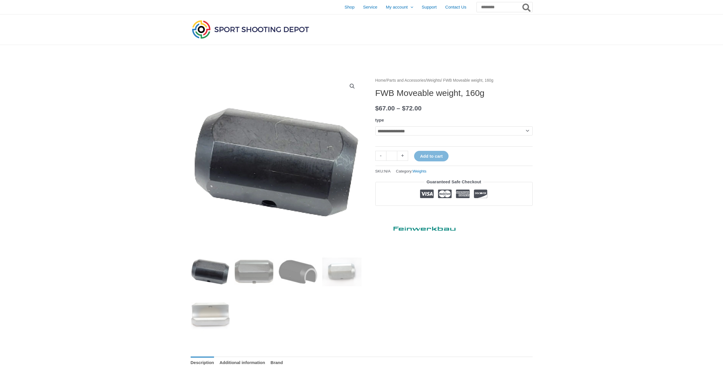
click at [432, 134] on select "**********" at bounding box center [453, 131] width 157 height 9
click at [375, 127] on select "**********" at bounding box center [453, 131] width 157 height 9
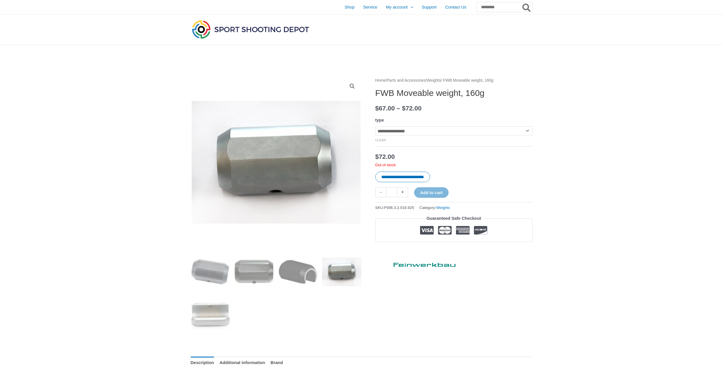
click at [400, 133] on select "**********" at bounding box center [453, 131] width 157 height 9
click at [375, 127] on select "**********" at bounding box center [453, 131] width 157 height 9
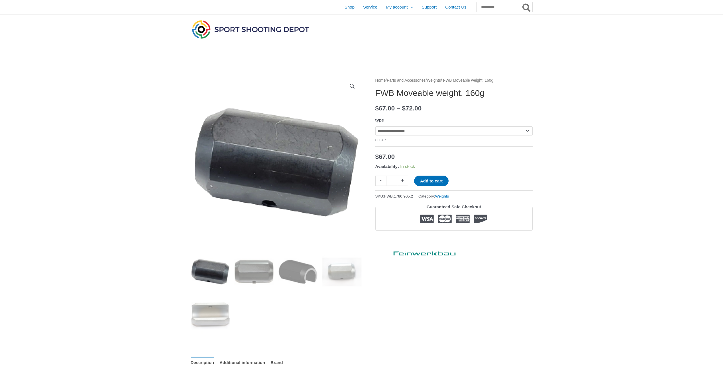
click at [395, 133] on select "**********" at bounding box center [453, 131] width 157 height 9
click at [375, 127] on select "**********" at bounding box center [453, 131] width 157 height 9
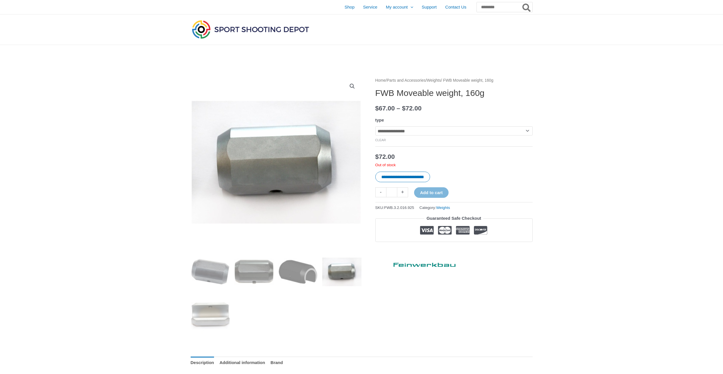
click at [416, 132] on select "**********" at bounding box center [453, 131] width 157 height 9
select select "*********"
click at [375, 127] on select "**********" at bounding box center [453, 131] width 157 height 9
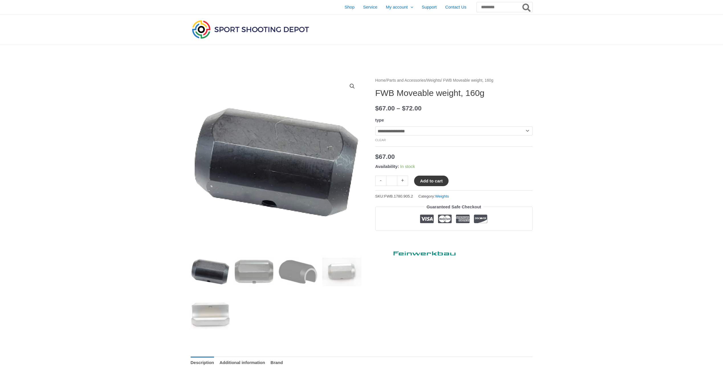
click at [433, 181] on button "Add to cart" at bounding box center [431, 181] width 34 height 11
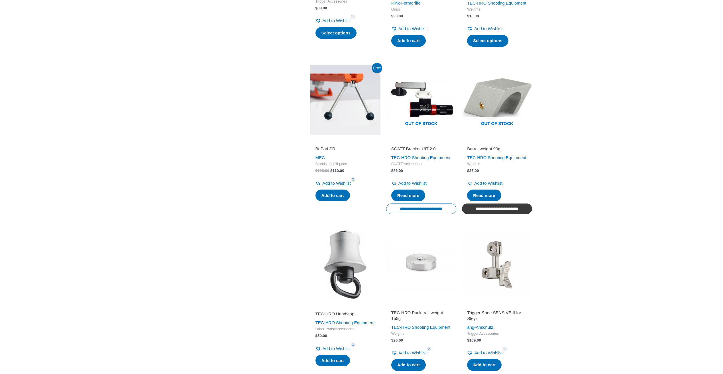
scroll to position [427, 0]
